Goal: Find specific page/section: Find specific page/section

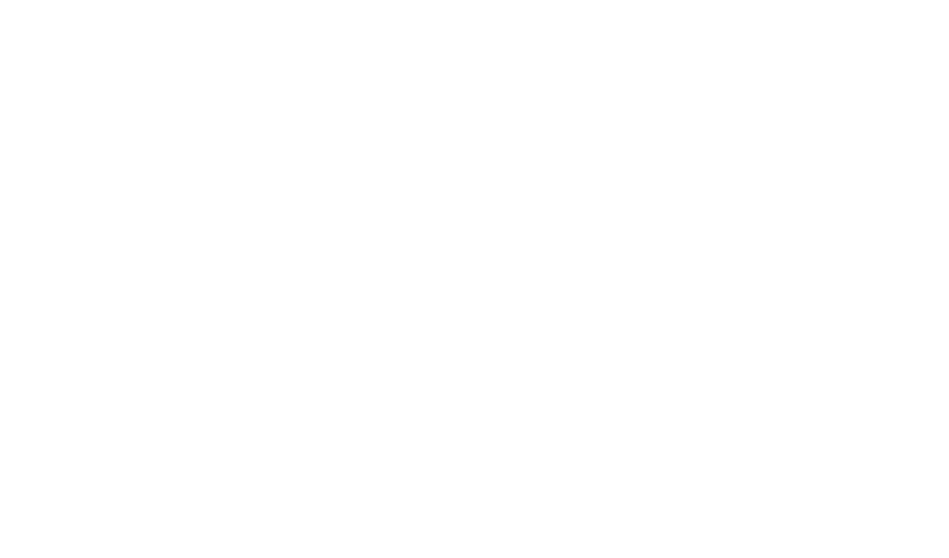
click at [675, 112] on div at bounding box center [474, 279] width 949 height 558
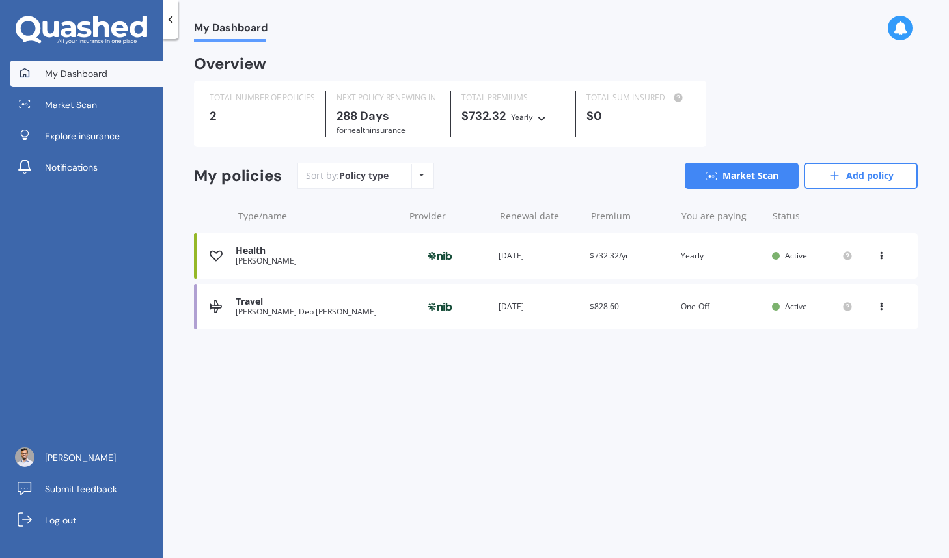
click at [313, 309] on div "[PERSON_NAME] Deb [PERSON_NAME]" at bounding box center [316, 311] width 161 height 9
